Goal: Transaction & Acquisition: Book appointment/travel/reservation

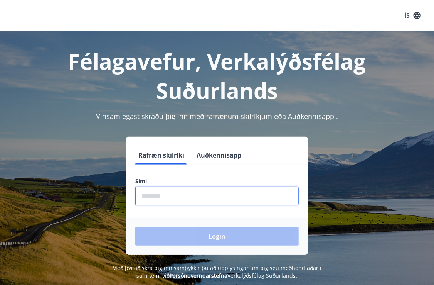
click at [171, 198] on input "phone" at bounding box center [217, 195] width 164 height 19
type input "********"
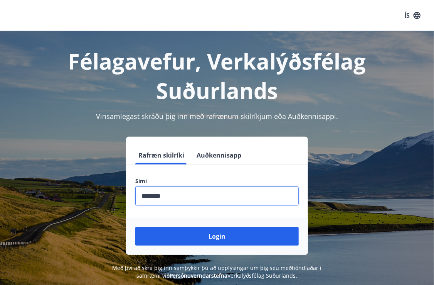
click at [135, 227] on button "Login" at bounding box center [217, 236] width 164 height 19
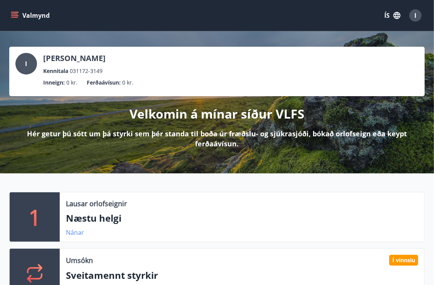
click at [75, 235] on link "Nánar" at bounding box center [75, 232] width 18 height 8
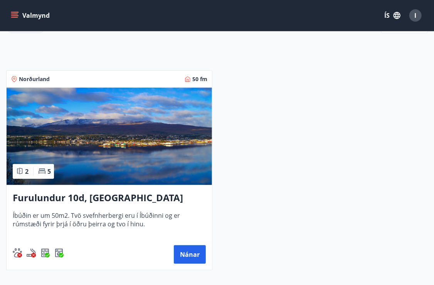
scroll to position [113, 0]
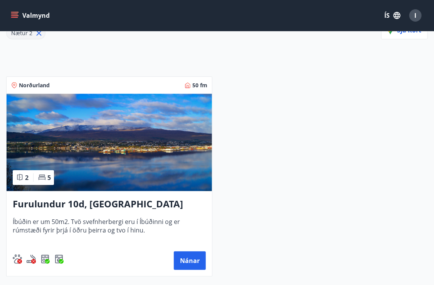
click at [19, 13] on button "Valmynd" at bounding box center [31, 15] width 44 height 14
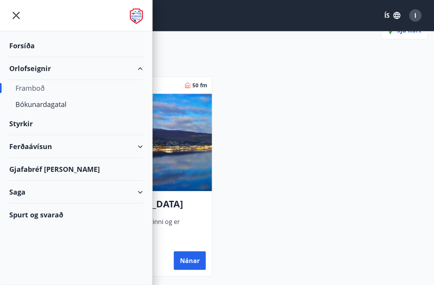
click at [36, 89] on div "Framboð" at bounding box center [76, 88] width 122 height 16
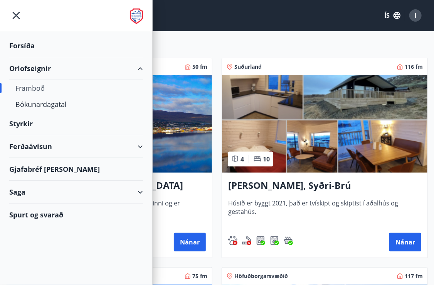
type input "*"
